Goal: Task Accomplishment & Management: Use online tool/utility

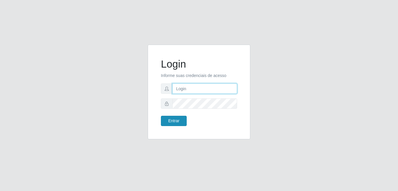
type input "Raissa@B9"
click at [179, 123] on button "Entrar" at bounding box center [174, 121] width 26 height 10
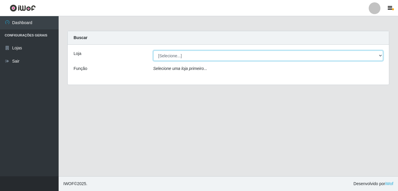
click at [379, 55] on select "[Selecione...] Bemais Supermercados - B9 Bessa" at bounding box center [268, 55] width 230 height 10
select select "410"
click at [153, 50] on select "[Selecione...] Bemais Supermercados - B9 Bessa" at bounding box center [268, 55] width 230 height 10
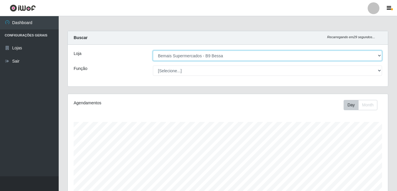
scroll to position [122, 320]
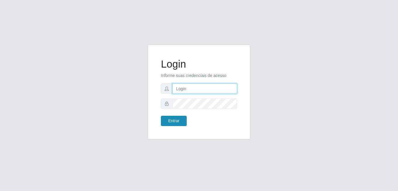
type input "Raissa@B9"
click at [180, 122] on button "Entrar" at bounding box center [174, 121] width 26 height 10
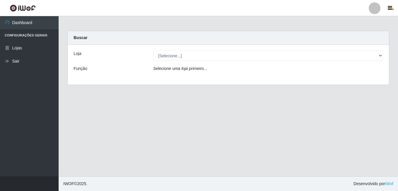
click at [291, 64] on div "Loja [Selecione...] Bemais Supermercados - B9 Bessa Função Selecione uma loja p…" at bounding box center [228, 65] width 321 height 40
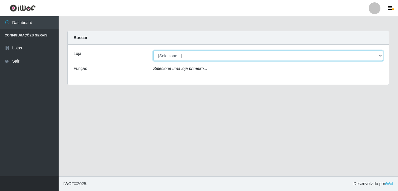
click at [290, 60] on select "[Selecione...] Bemais Supermercados - B9 Bessa" at bounding box center [268, 55] width 230 height 10
select select "410"
click at [153, 50] on select "[Selecione...] Bemais Supermercados - B9 Bessa" at bounding box center [268, 55] width 230 height 10
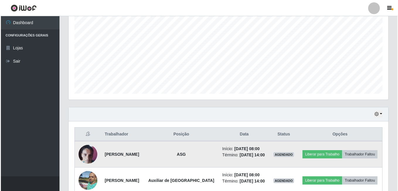
scroll to position [173, 0]
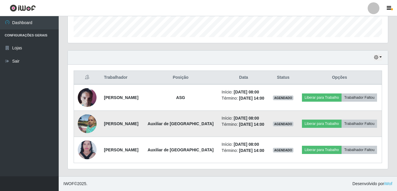
click at [86, 125] on img at bounding box center [87, 123] width 19 height 25
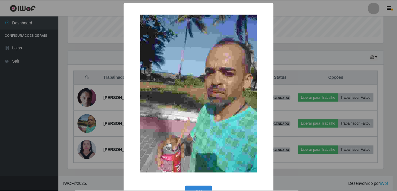
scroll to position [122, 317]
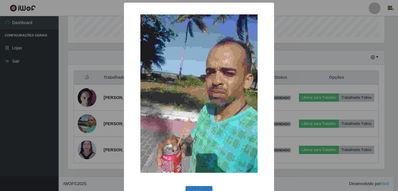
click at [203, 186] on button "OK" at bounding box center [199, 193] width 27 height 14
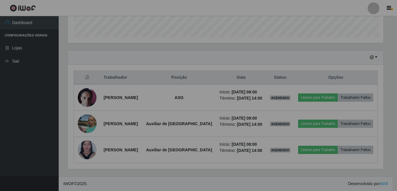
scroll to position [122, 320]
